Goal: Book appointment/travel/reservation

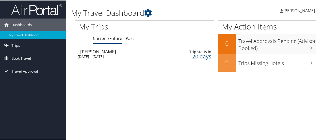
click at [20, 56] on span "Book Travel" at bounding box center [21, 58] width 20 height 13
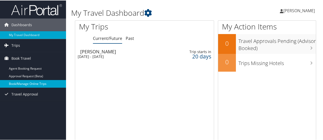
click at [28, 83] on link "Book/Manage Online Trips" at bounding box center [33, 83] width 66 height 8
click at [27, 83] on link "Book/Manage Online Trips" at bounding box center [33, 83] width 66 height 8
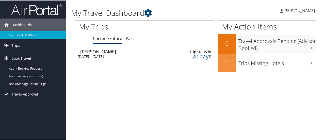
click at [13, 56] on span "Book Travel" at bounding box center [21, 58] width 20 height 13
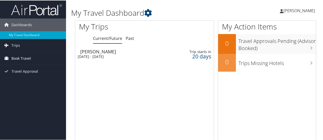
click at [23, 57] on span "Book Travel" at bounding box center [21, 58] width 20 height 13
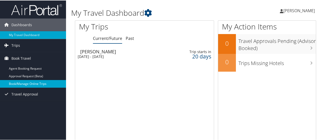
click at [19, 83] on link "Book/Manage Online Trips" at bounding box center [33, 83] width 66 height 8
